Goal: Check status: Check status

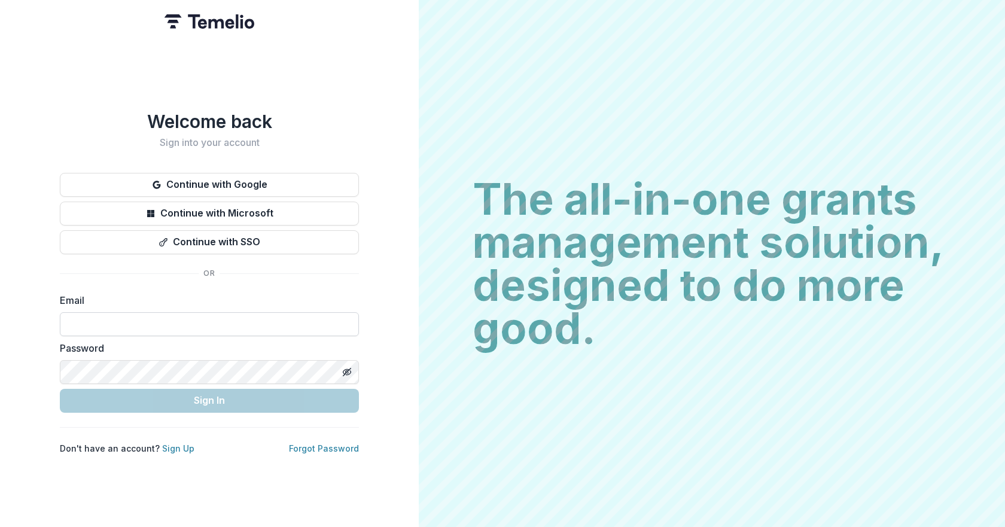
click at [215, 312] on input at bounding box center [209, 324] width 299 height 24
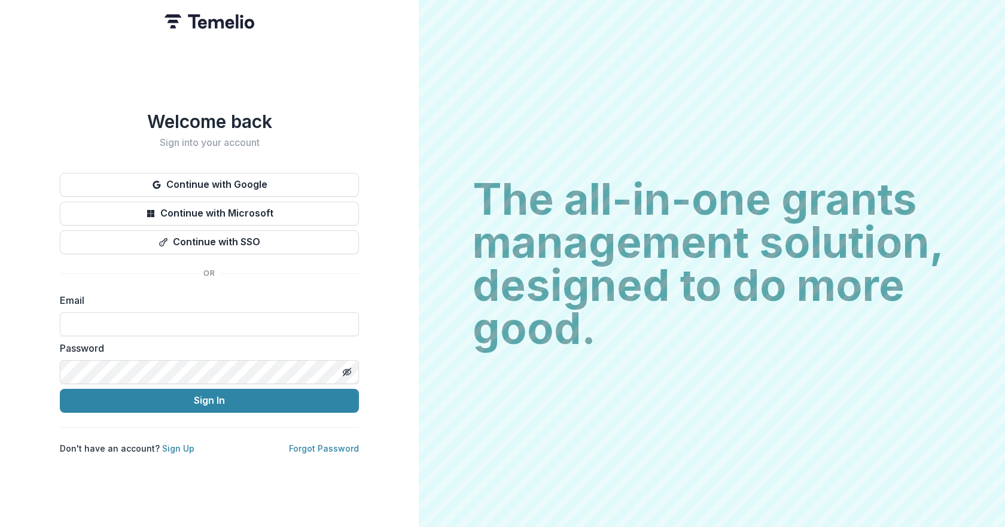
type input "**********"
click at [166, 392] on button "Sign In" at bounding box center [209, 401] width 299 height 24
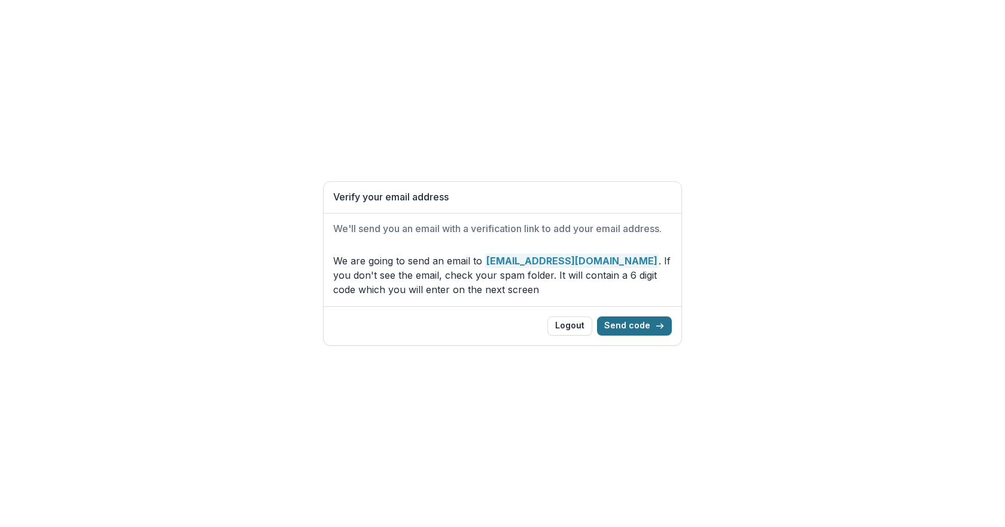
click at [643, 324] on button "Send code" at bounding box center [634, 325] width 75 height 19
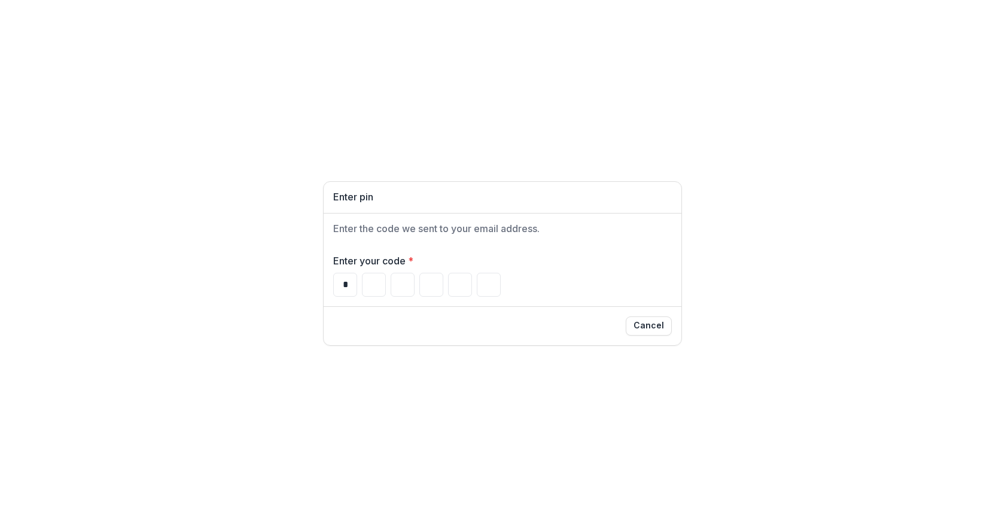
type input "*"
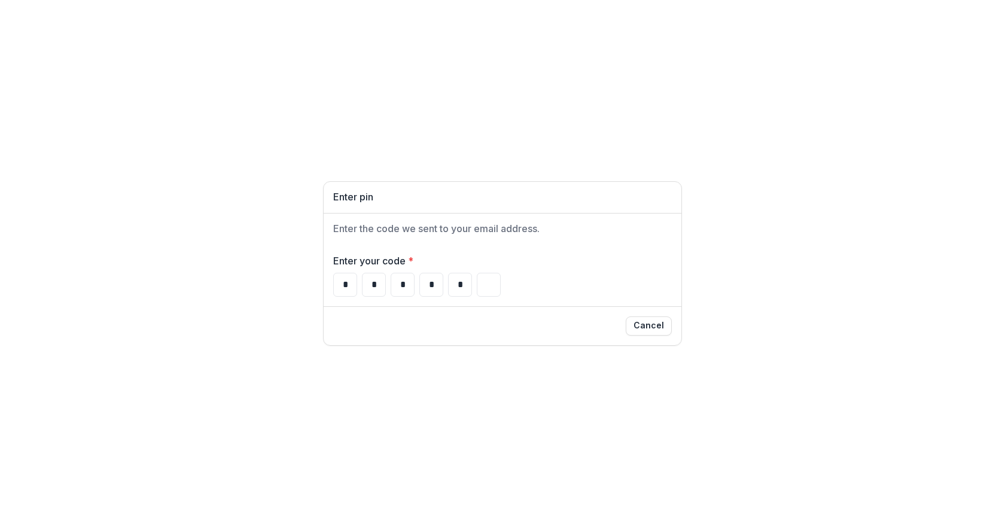
type input "*"
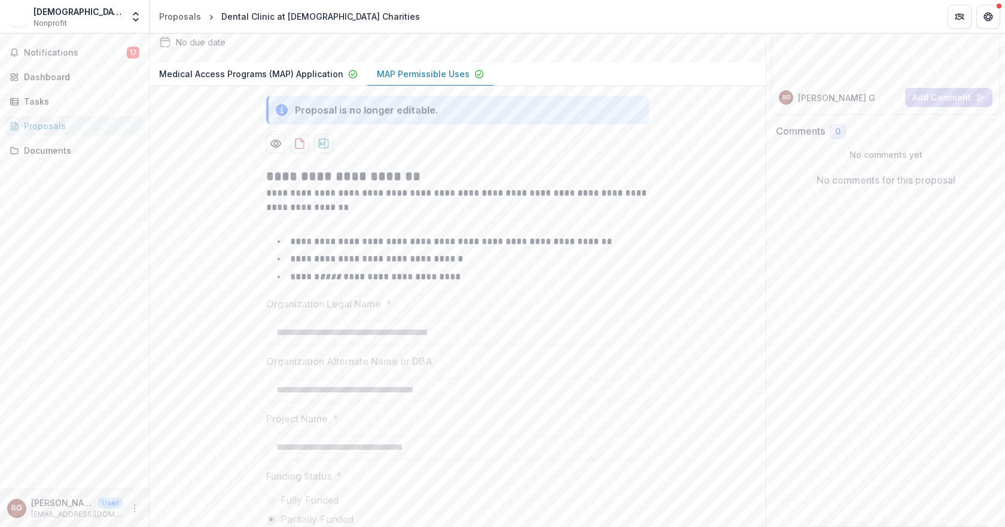
scroll to position [179, 0]
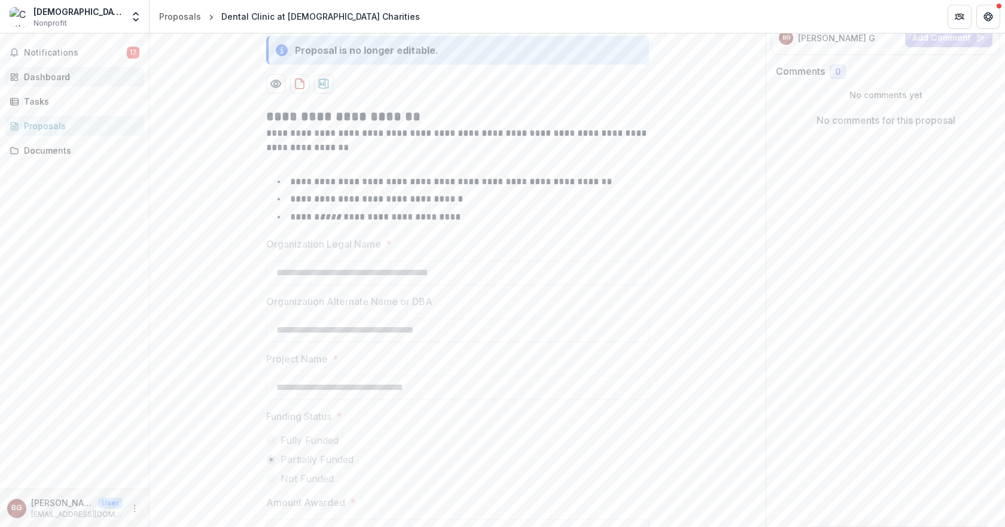
click at [59, 85] on link "Dashboard" at bounding box center [74, 77] width 139 height 20
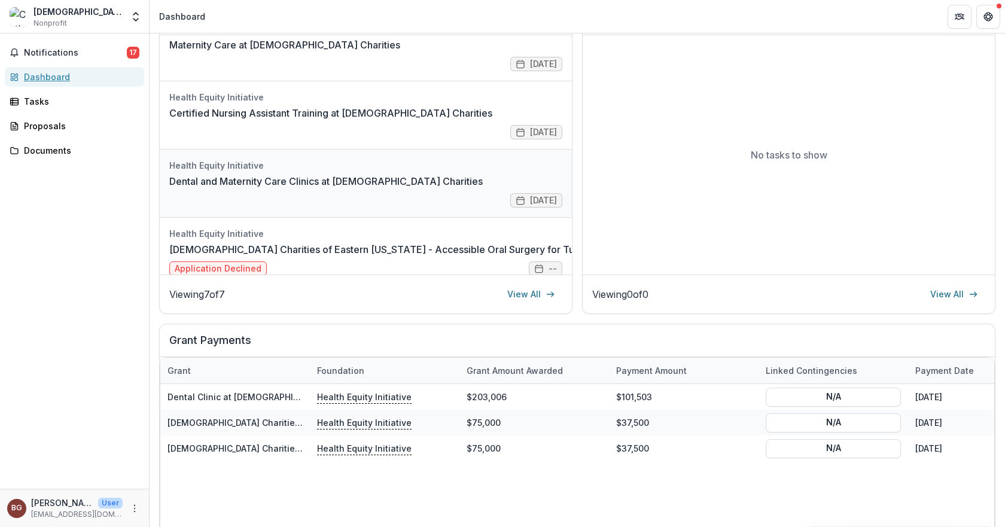
scroll to position [179, 0]
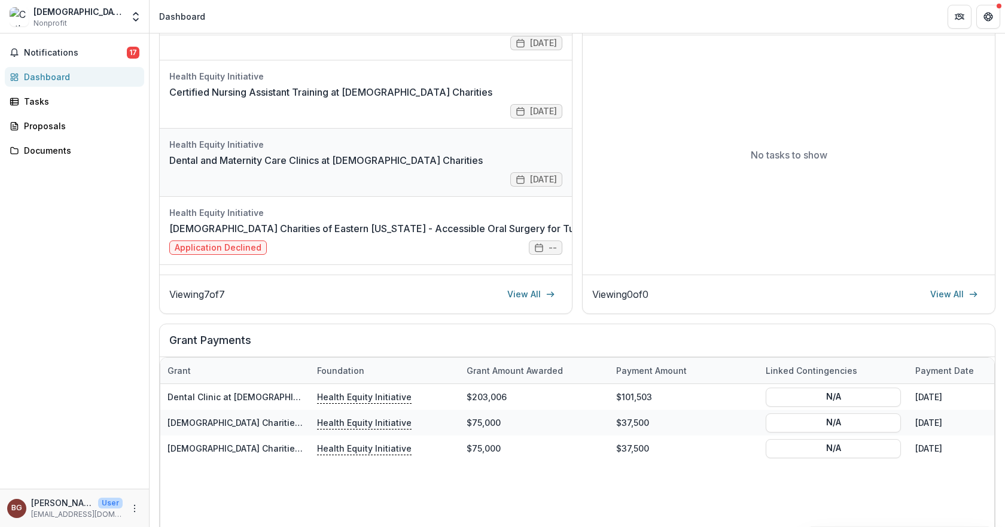
click at [382, 153] on link "Dental and Maternity Care Clinics at [DEMOGRAPHIC_DATA] Charities" at bounding box center [325, 160] width 313 height 14
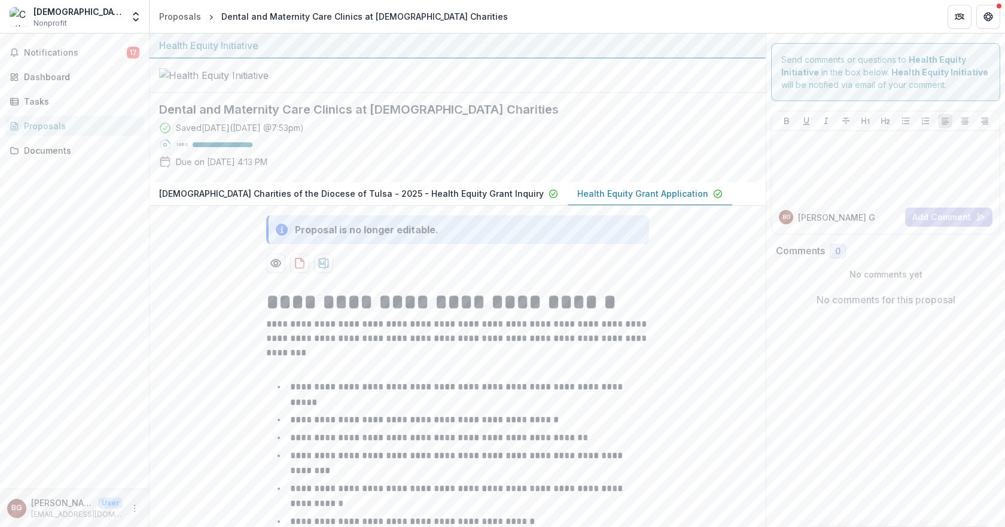
click at [378, 200] on p "[DEMOGRAPHIC_DATA] Charities of the Diocese of Tulsa - 2025 - Health Equity Gra…" at bounding box center [351, 193] width 385 height 13
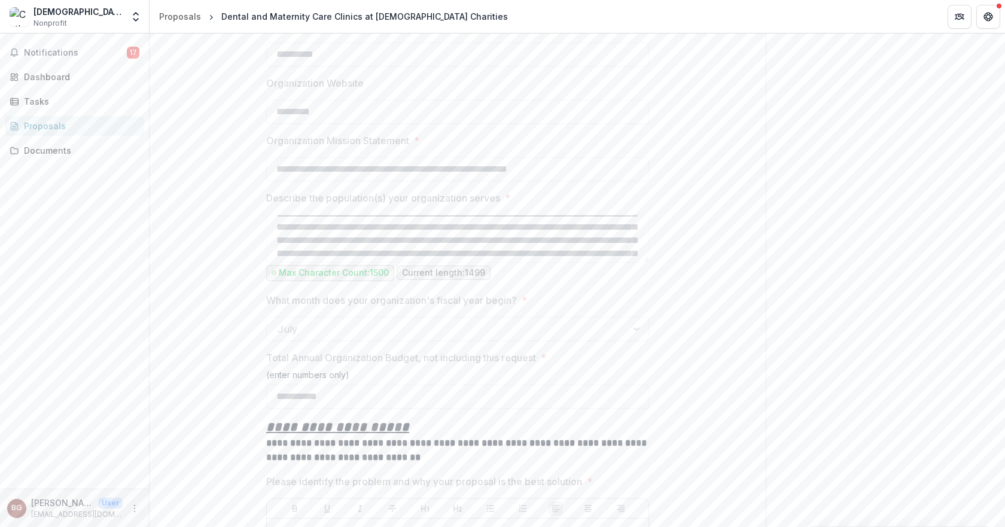
scroll to position [239, 0]
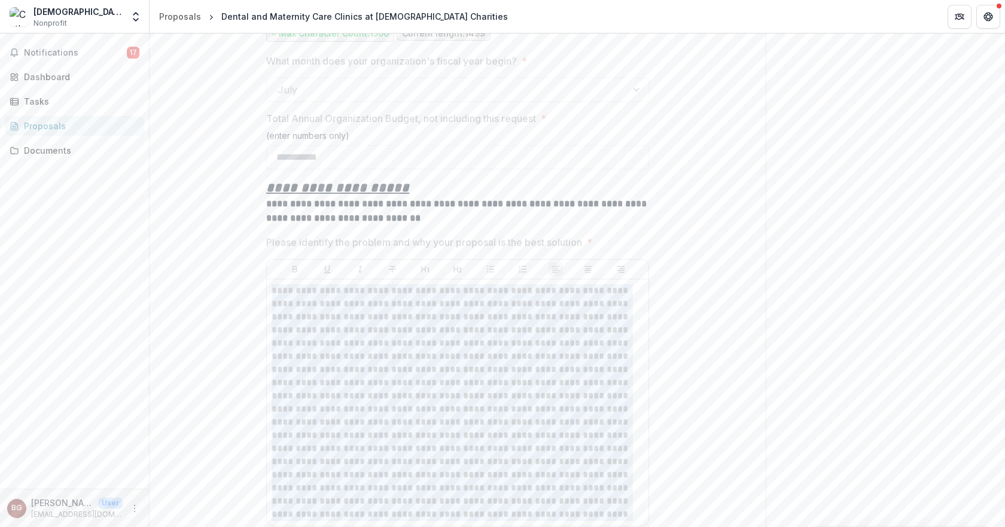
scroll to position [2307, 0]
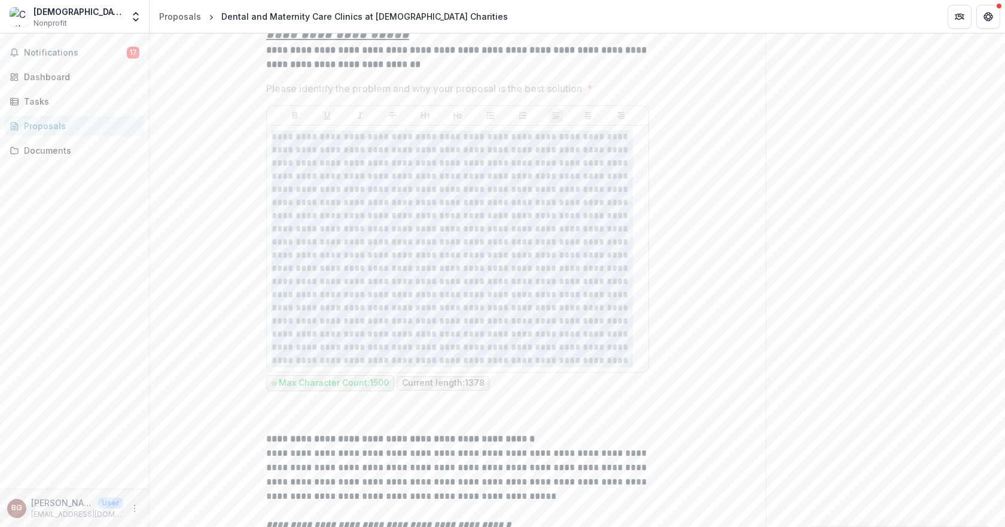
drag, startPoint x: 282, startPoint y: 377, endPoint x: 548, endPoint y: 452, distance: 276.5
click at [550, 372] on div "**********" at bounding box center [458, 249] width 382 height 246
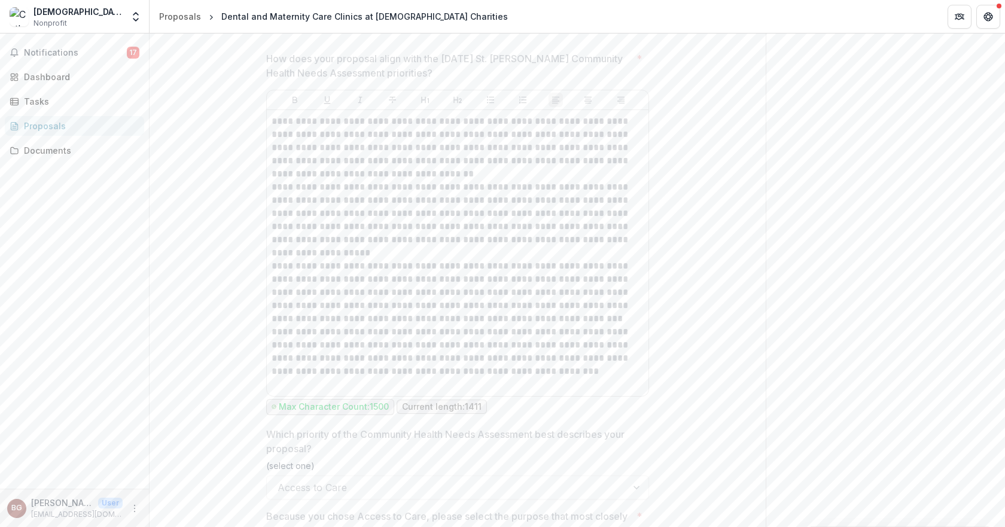
scroll to position [3204, 0]
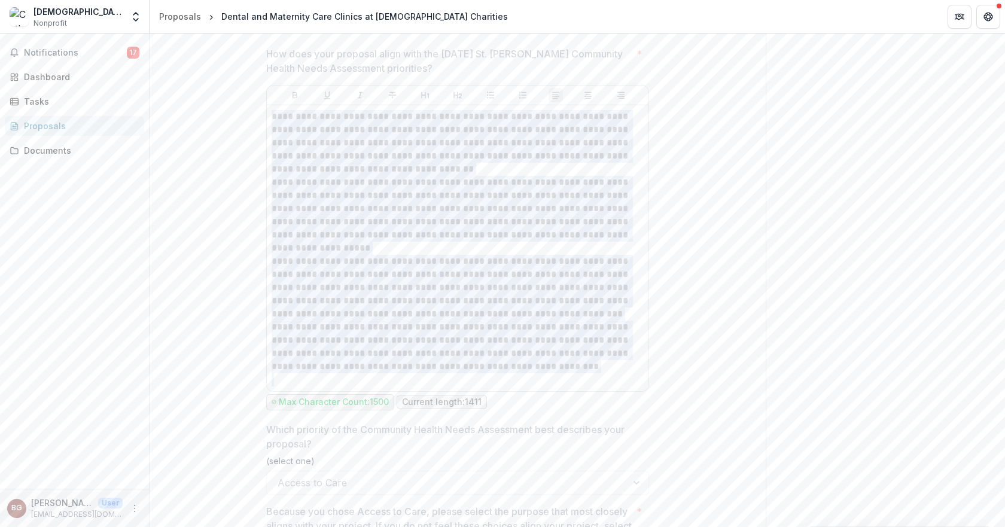
drag, startPoint x: 272, startPoint y: 201, endPoint x: 649, endPoint y: 470, distance: 463.6
copy div "**********"
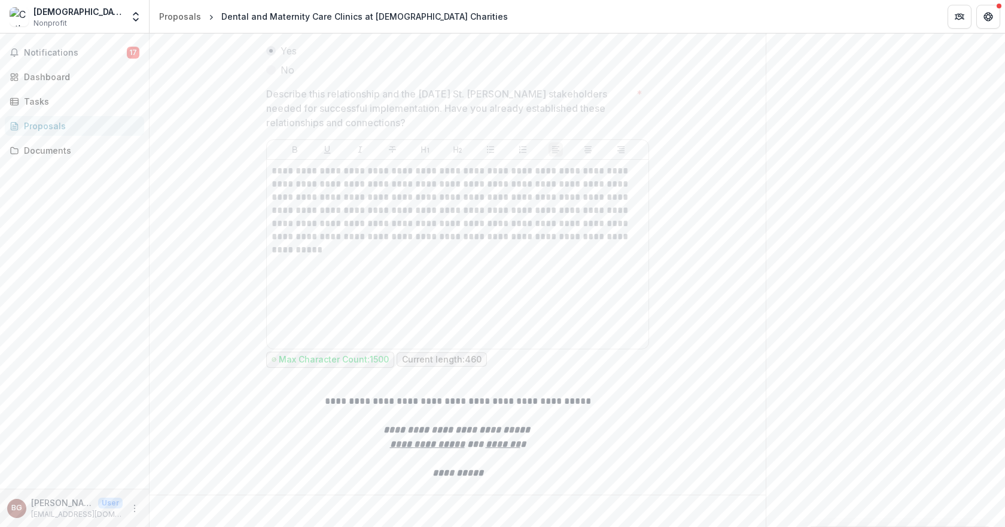
scroll to position [4297, 0]
